Goal: Register for event/course

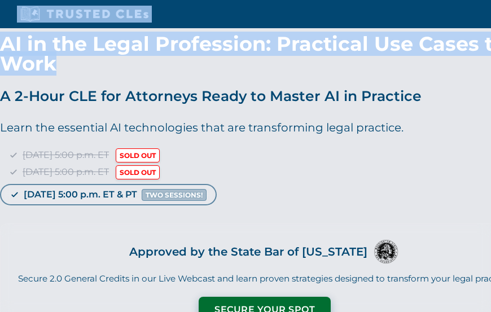
drag, startPoint x: 221, startPoint y: 63, endPoint x: 277, endPoint y: -49, distance: 125.4
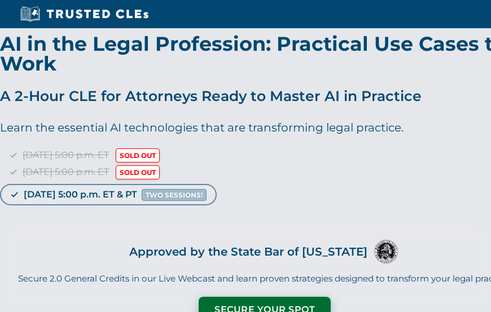
click at [271, 151] on div "Tuesday, September 23 | 5:00 p.m. ET SOLD OUT Thursday, September 25 | 5:00 p.m…" at bounding box center [265, 175] width 530 height 55
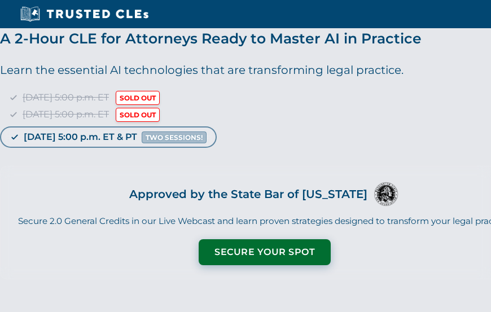
scroll to position [60, 0]
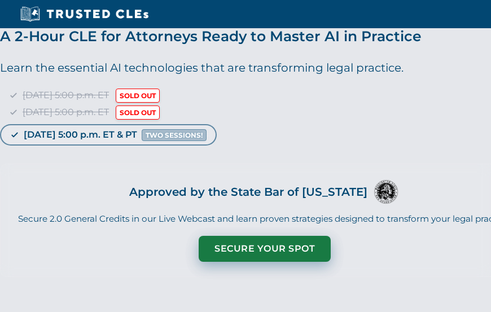
click at [266, 249] on button "Secure Your Spot" at bounding box center [265, 249] width 132 height 26
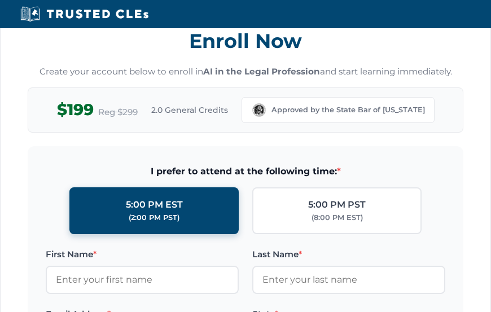
scroll to position [1041, 0]
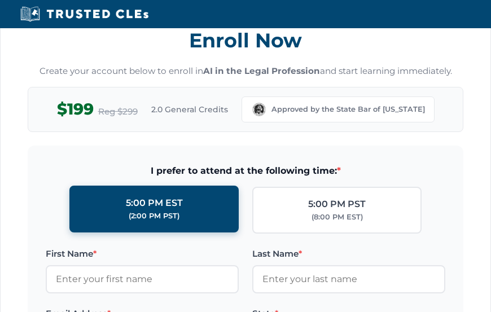
click at [170, 213] on div "(2:00 PM PST)" at bounding box center [154, 215] width 51 height 11
click at [0, 0] on input "5:00 PM EST (2:00 PM PST)" at bounding box center [0, 0] width 0 height 0
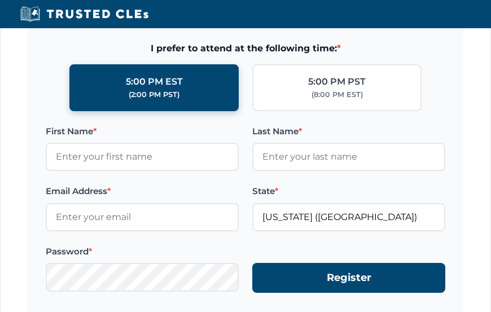
scroll to position [1165, 0]
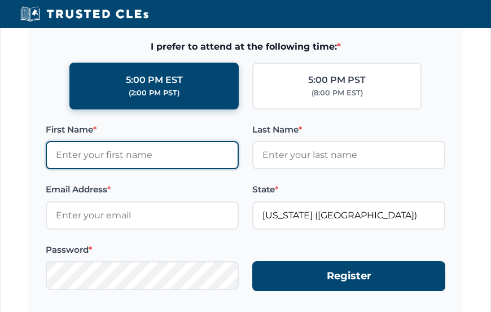
click at [92, 161] on input "First Name *" at bounding box center [142, 155] width 193 height 28
type input "[PERSON_NAME]"
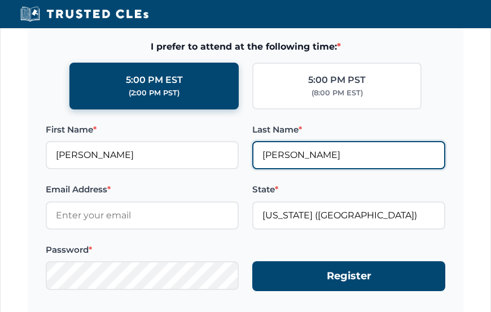
type input "[EMAIL_ADDRESS][DOMAIN_NAME]"
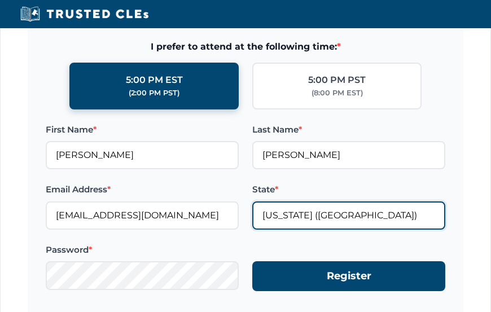
click at [355, 214] on input "Delaware (DE)" at bounding box center [348, 215] width 193 height 28
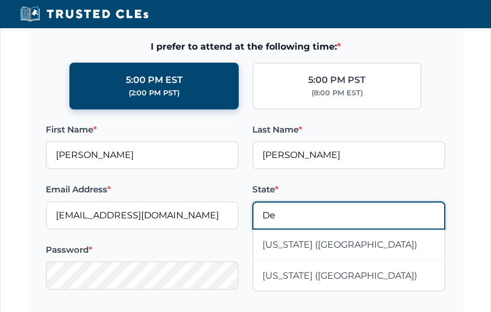
type input "D"
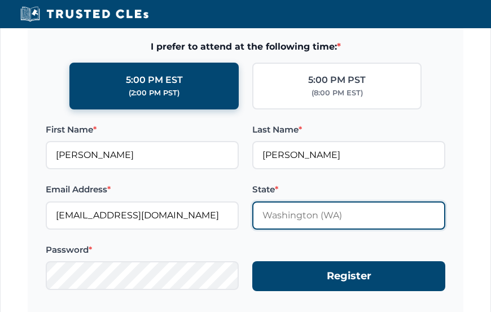
click at [375, 210] on input "State *" at bounding box center [348, 215] width 193 height 28
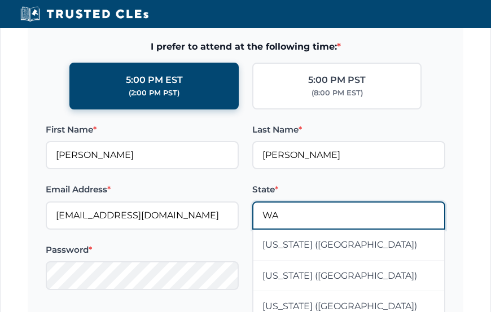
click at [337, 217] on input "WA" at bounding box center [348, 215] width 193 height 28
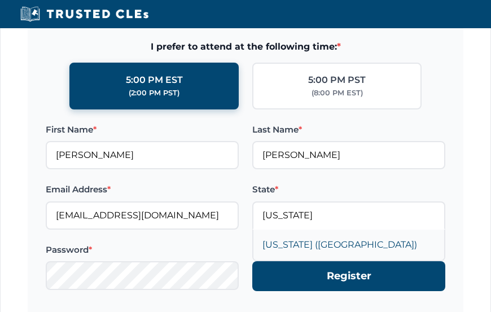
type input "Washington (WA)"
click at [333, 249] on div "Washington (WA)" at bounding box center [348, 245] width 191 height 30
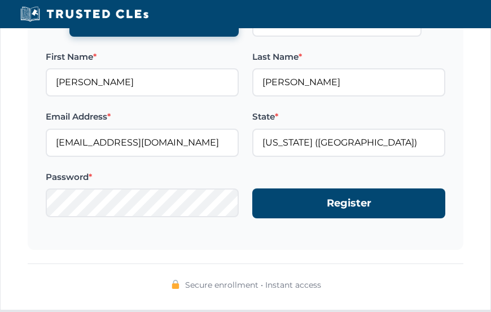
scroll to position [1239, 0]
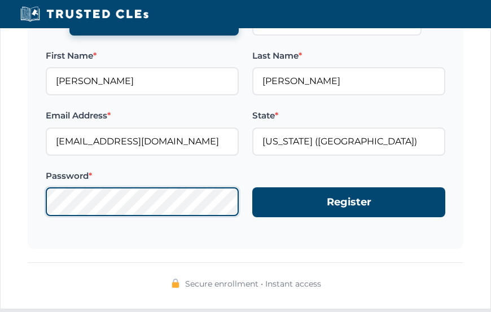
click at [41, 192] on form "I prefer to attend at the following time: * 5:00 PM EST (2:00 PM PST) 5:00 PM P…" at bounding box center [245, 98] width 435 height 301
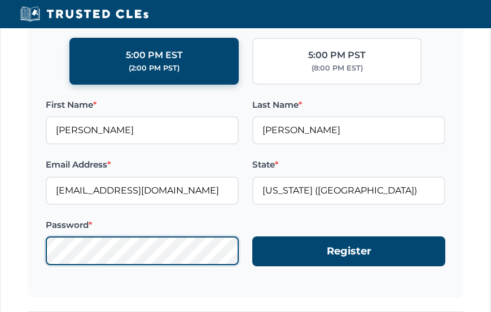
scroll to position [1195, 0]
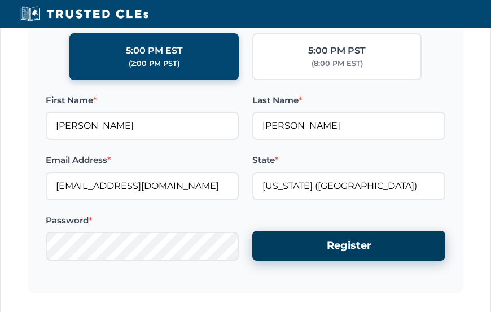
click at [357, 245] on button "Register" at bounding box center [348, 246] width 193 height 30
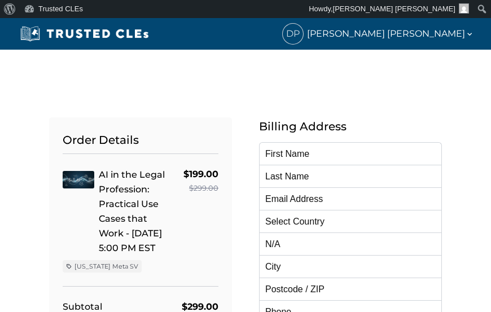
type input "[PERSON_NAME]"
type input "[EMAIL_ADDRESS][DOMAIN_NAME]"
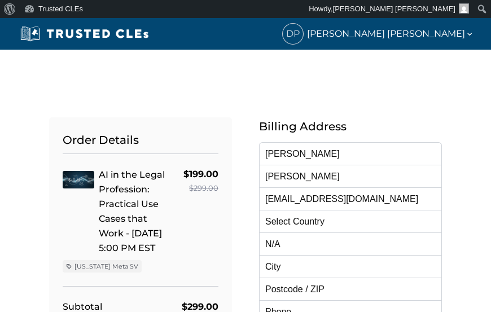
select select "[GEOGRAPHIC_DATA]"
radio input "true"
select select "[US_STATE]"
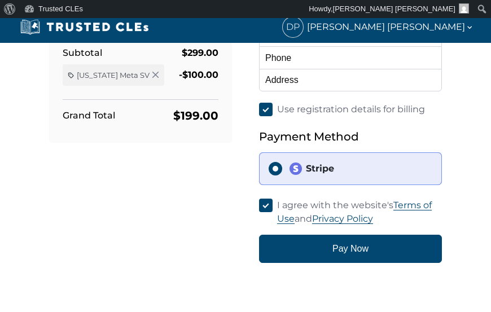
scroll to position [255, 0]
